Goal: Task Accomplishment & Management: Manage account settings

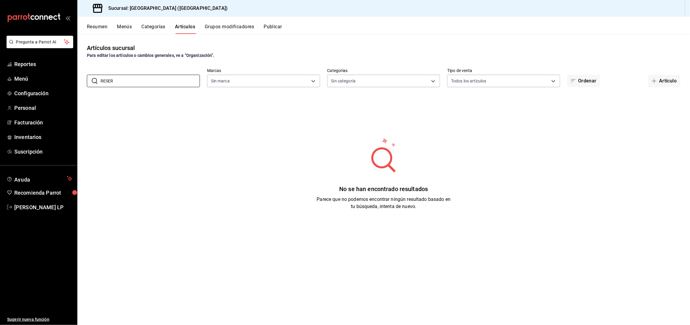
type input "c5b0ed81-af66-4c2d-afb4-f59aa1ecca2b"
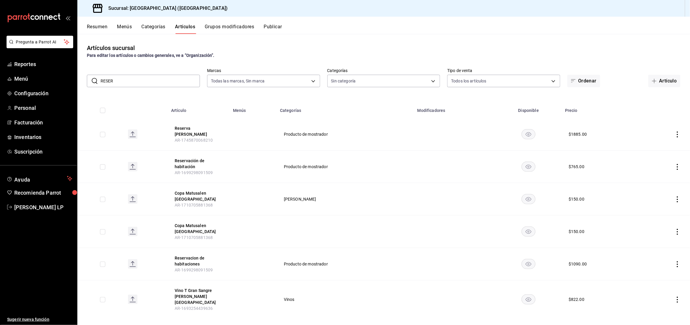
click at [678, 164] on icon "actions" at bounding box center [677, 167] width 6 height 6
click at [667, 175] on span "Editar" at bounding box center [659, 177] width 15 height 6
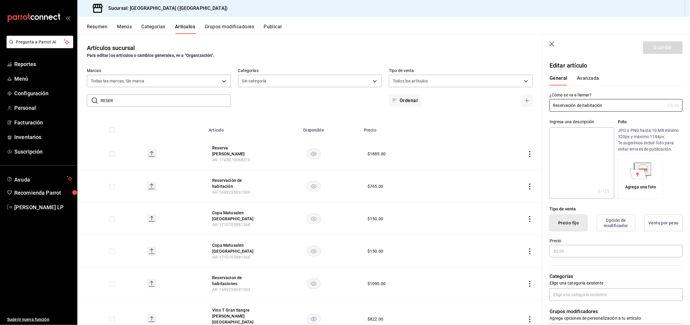
type input "$765.00"
radio input "false"
radio input "true"
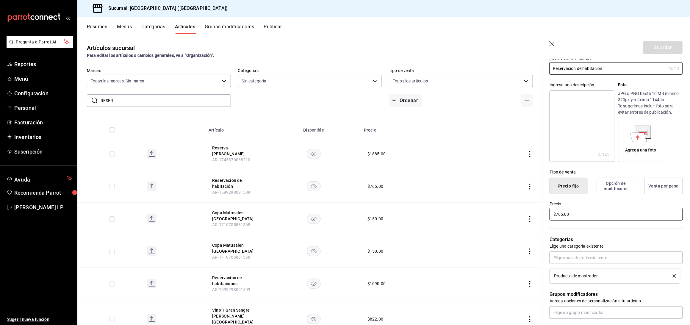
scroll to position [39, 0]
click at [562, 216] on input "$765.00" at bounding box center [615, 212] width 133 height 12
type input "$7.00"
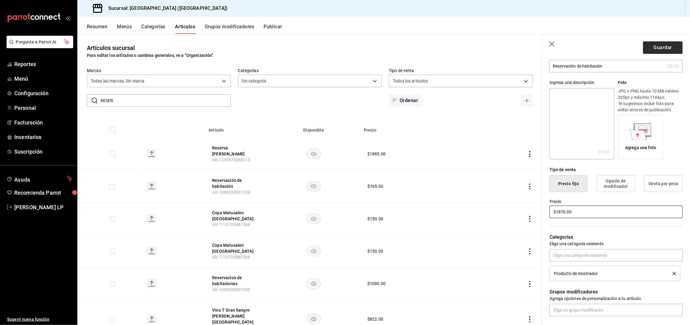
type input "$1970.00"
click at [657, 48] on button "Guardar" at bounding box center [663, 47] width 40 height 12
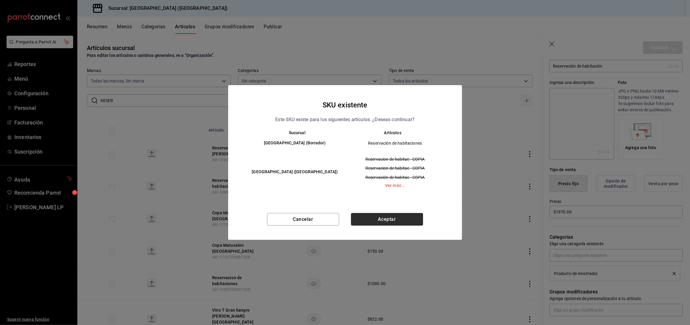
click at [400, 214] on button "Aceptar" at bounding box center [387, 219] width 72 height 12
